Goal: Transaction & Acquisition: Obtain resource

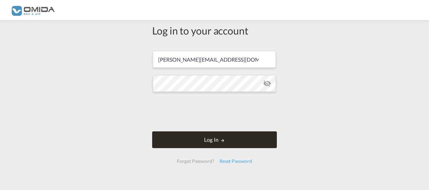
click at [243, 137] on button "Log In" at bounding box center [214, 139] width 125 height 17
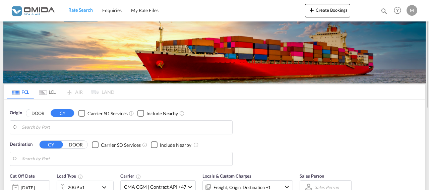
type input "Gdansk, PLGDN"
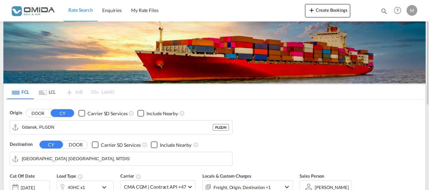
click at [97, 154] on input "[GEOGRAPHIC_DATA] [GEOGRAPHIC_DATA], MTDIS" at bounding box center [125, 159] width 207 height 10
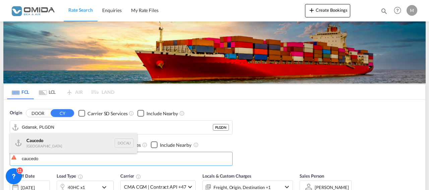
click at [85, 142] on div "Caucedo [GEOGRAPHIC_DATA] DOCAU" at bounding box center [73, 143] width 127 height 20
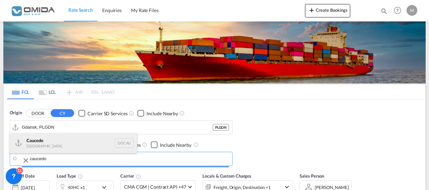
type input "Caucedo, DOCAU"
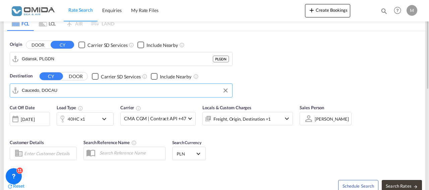
scroll to position [103, 0]
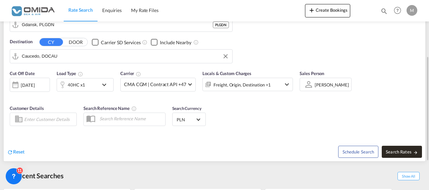
click at [395, 154] on span "Search Rates" at bounding box center [402, 151] width 32 height 5
type input "PLGDN to DOCAU / [DATE]"
